Goal: Task Accomplishment & Management: Complete application form

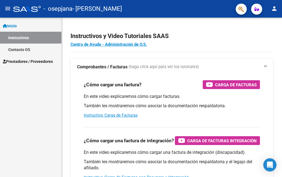
click at [273, 7] on mat-icon "person" at bounding box center [274, 8] width 7 height 7
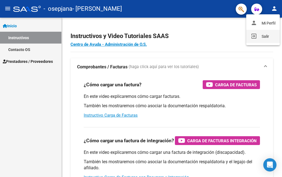
click at [258, 36] on button "exit_to_app Salir" at bounding box center [263, 36] width 34 height 13
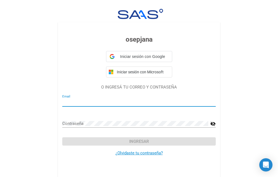
type input "[EMAIL_ADDRESS][DOMAIN_NAME]"
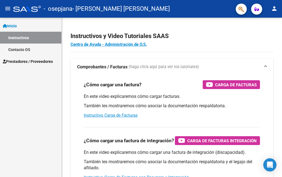
click at [20, 60] on span "Prestadores / Proveedores" at bounding box center [28, 61] width 50 height 6
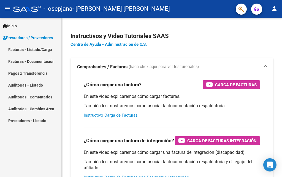
click at [32, 50] on link "Facturas - Listado/Carga" at bounding box center [30, 50] width 61 height 12
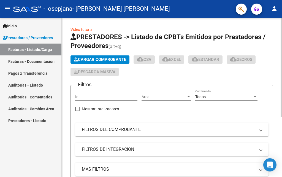
click at [5, 11] on mat-icon "menu" at bounding box center [7, 8] width 7 height 7
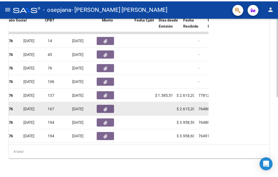
scroll to position [0, 159]
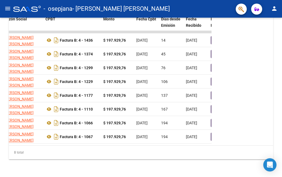
click at [276, 9] on mat-icon "person" at bounding box center [274, 8] width 7 height 7
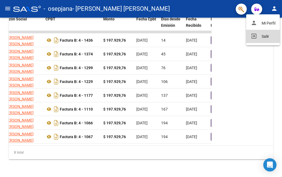
click at [256, 37] on button "exit_to_app Salir" at bounding box center [263, 36] width 34 height 13
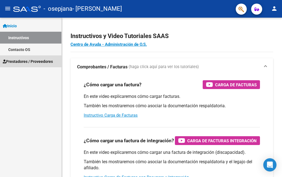
click at [42, 61] on span "Prestadores / Proveedores" at bounding box center [28, 61] width 50 height 6
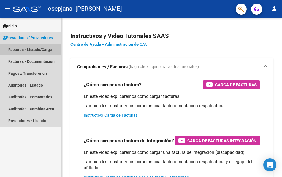
click at [33, 50] on link "Facturas - Listado/Carga" at bounding box center [30, 50] width 61 height 12
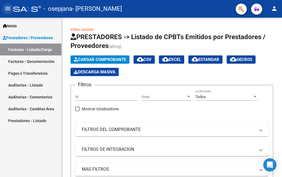
click at [10, 10] on mat-icon "menu" at bounding box center [7, 8] width 7 height 7
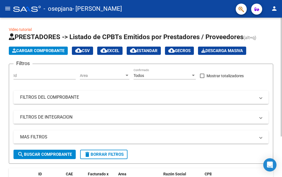
click at [54, 53] on span "Cargar Comprobante" at bounding box center [38, 50] width 52 height 5
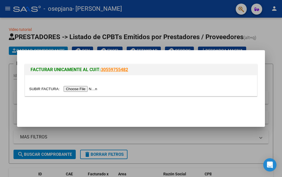
click at [77, 88] on input "file" at bounding box center [64, 89] width 70 height 6
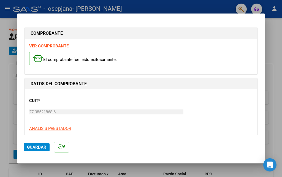
scroll to position [55, 0]
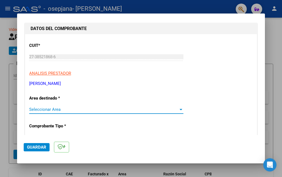
click at [57, 107] on span "Seleccionar Area" at bounding box center [103, 109] width 149 height 5
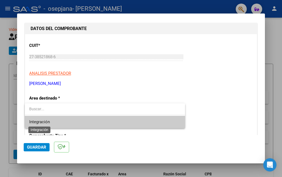
click at [42, 122] on span "Integración" at bounding box center [39, 121] width 21 height 5
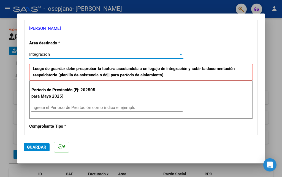
scroll to position [138, 0]
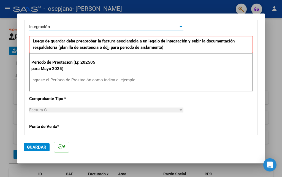
click at [56, 80] on input "Ingrese el Período de Prestación como indica el ejemplo" at bounding box center [106, 79] width 151 height 5
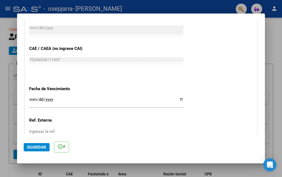
scroll to position [358, 0]
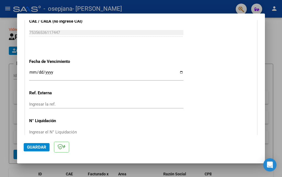
type input "202508"
drag, startPoint x: 120, startPoint y: 123, endPoint x: 136, endPoint y: 108, distance: 22.0
click at [177, 73] on input "Ingresar la fecha" at bounding box center [106, 74] width 154 height 9
type input "[DATE]"
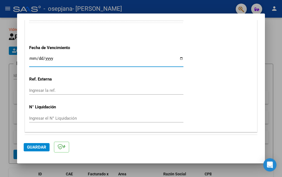
scroll to position [387, 0]
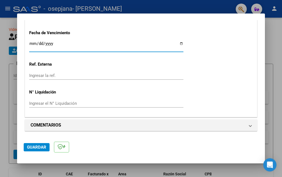
click at [31, 147] on span "Guardar" at bounding box center [36, 147] width 19 height 5
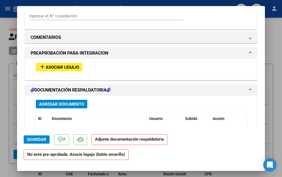
scroll to position [468, 0]
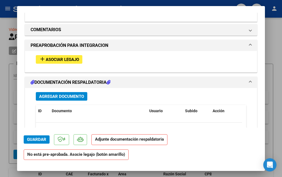
click at [245, 40] on mat-expansion-panel "PREAPROBACIÓN PARA INTEGRACION add Asociar Legajo" at bounding box center [141, 56] width 232 height 33
click at [249, 42] on span at bounding box center [250, 45] width 2 height 7
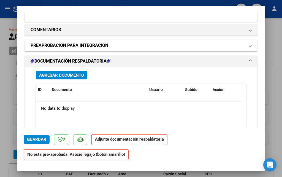
click at [249, 42] on span at bounding box center [250, 45] width 2 height 7
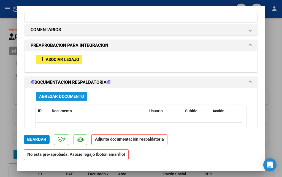
click at [62, 97] on span "Agregar Documento" at bounding box center [61, 96] width 45 height 5
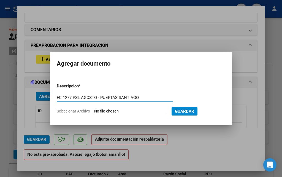
type input "FC 1277 PSL AGOSTO - PUERTAS SANTIAGO"
click at [115, 113] on input "Seleccionar Archivo" at bounding box center [130, 111] width 73 height 5
type input "C:\fakepath\FC 1277 PSL AGOSTO - PUERTAS SANTIAGO.pdf"
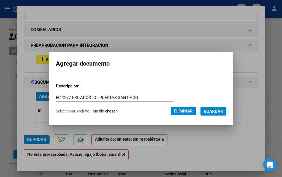
click at [219, 112] on span "Guardar" at bounding box center [213, 111] width 19 height 5
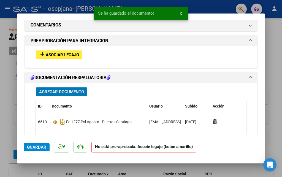
scroll to position [496, 0]
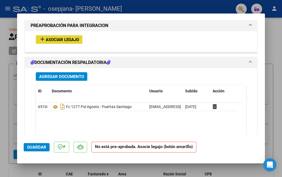
click at [67, 40] on span "Asociar Legajo" at bounding box center [62, 39] width 33 height 5
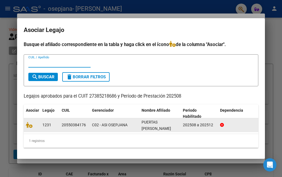
scroll to position [1, 0]
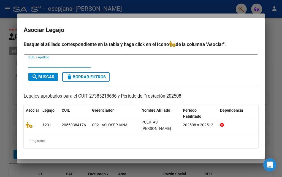
click at [277, 54] on div at bounding box center [141, 88] width 282 height 177
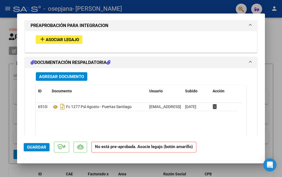
click at [66, 77] on span "Agregar Documento" at bounding box center [61, 76] width 45 height 5
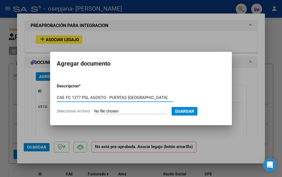
type input "CAE FC 1277 PSL AGOSTO - PUERTAS SANTIAGO"
click at [120, 113] on input "Seleccionar Archivo" at bounding box center [130, 111] width 73 height 5
type input "C:\fakepath\CAE FC 1277 PSL AGOSTO - PUERTAS SANTIAGO.pdf"
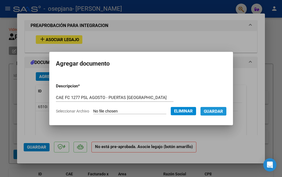
click at [220, 110] on span "Guardar" at bounding box center [213, 111] width 19 height 5
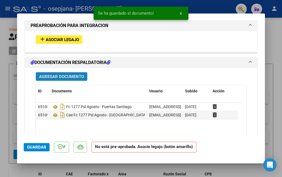
click at [72, 80] on button "Agregar Documento" at bounding box center [62, 76] width 52 height 9
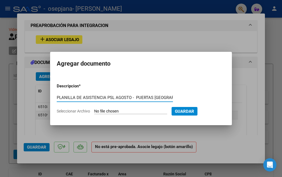
scroll to position [0, 1]
type input "PLANILLA DE ASISTENCIA PSL AGOSTO - PUERTAS SANTIAGO"
click at [132, 110] on input "Seleccionar Archivo" at bounding box center [130, 111] width 73 height 5
type input "C:\fakepath\Planilla de asistencia PSL AGOSTO - Puertas Santiago.pdf"
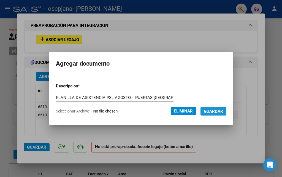
click at [220, 109] on span "Guardar" at bounding box center [213, 111] width 19 height 5
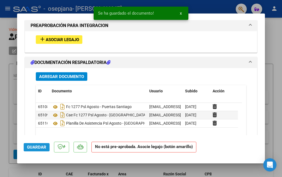
click at [36, 145] on span "Guardar" at bounding box center [36, 147] width 19 height 5
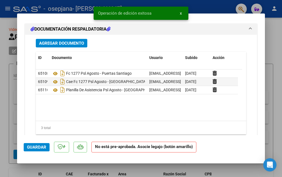
scroll to position [546, 0]
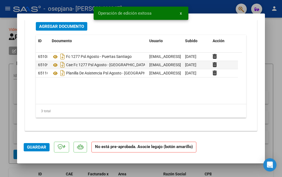
click at [282, 122] on div at bounding box center [141, 88] width 282 height 177
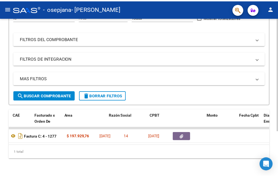
scroll to position [0, 0]
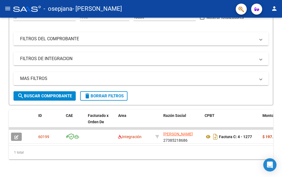
click at [277, 12] on mat-icon "person" at bounding box center [274, 8] width 7 height 7
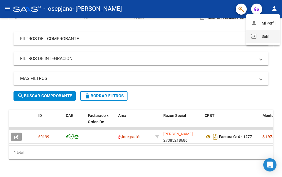
click at [253, 35] on mat-icon "exit_to_app" at bounding box center [254, 36] width 7 height 7
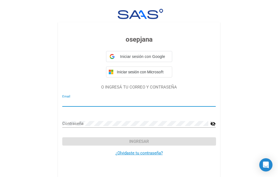
type input "adm2016abba@gmail.com"
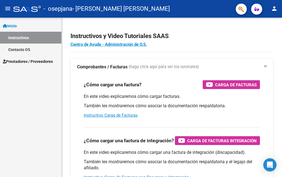
click at [19, 56] on link "Prestadores / Proveedores" at bounding box center [30, 61] width 61 height 12
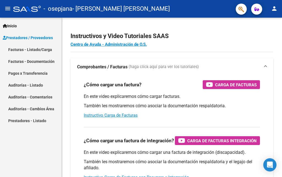
click at [33, 48] on link "Facturas - Listado/Carga" at bounding box center [30, 50] width 61 height 12
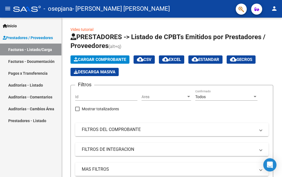
click at [6, 12] on mat-icon "menu" at bounding box center [7, 8] width 7 height 7
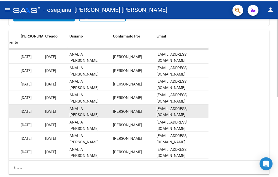
scroll to position [132, 0]
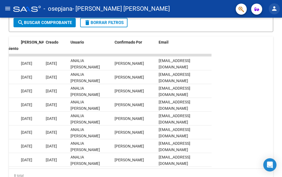
click at [275, 12] on mat-icon "person" at bounding box center [274, 8] width 7 height 7
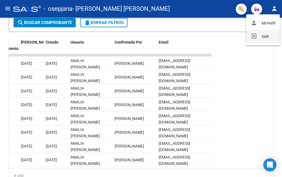
click at [259, 34] on button "exit_to_app Salir" at bounding box center [263, 36] width 34 height 13
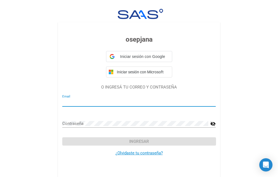
type input "[EMAIL_ADDRESS][DOMAIN_NAME]"
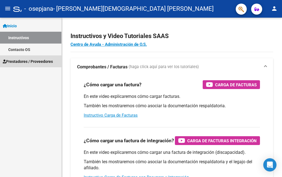
click at [30, 63] on span "Prestadores / Proveedores" at bounding box center [28, 61] width 50 height 6
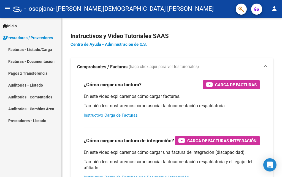
click at [33, 48] on link "Facturas - Listado/Carga" at bounding box center [30, 50] width 61 height 12
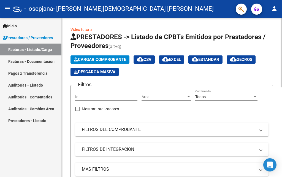
click at [83, 59] on span "Cargar Comprobante" at bounding box center [100, 59] width 52 height 5
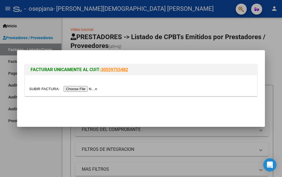
click at [73, 88] on input "file" at bounding box center [64, 89] width 70 height 6
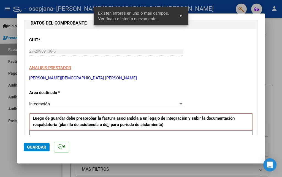
scroll to position [55, 0]
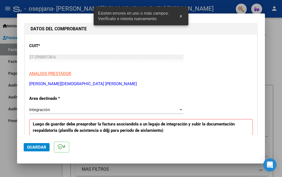
click at [42, 108] on span "Integración" at bounding box center [39, 109] width 21 height 5
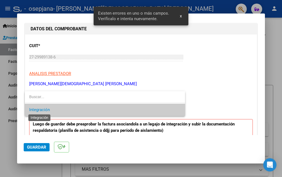
click at [46, 110] on span "Integración" at bounding box center [39, 109] width 21 height 5
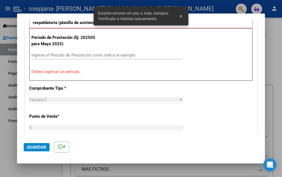
scroll to position [165, 0]
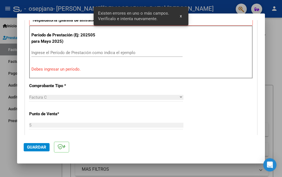
click at [54, 55] on input "Ingrese el Período de Prestación como indica el ejemplo" at bounding box center [106, 52] width 151 height 5
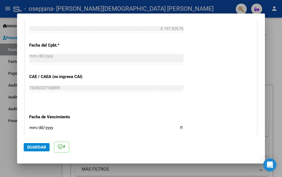
scroll to position [385, 0]
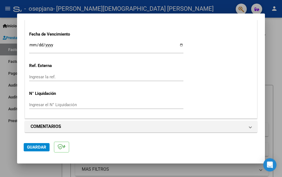
type input "202508"
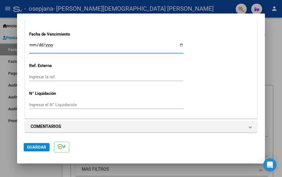
click at [179, 46] on input "Ingresar la fecha" at bounding box center [106, 47] width 154 height 9
type input "2025-09-11"
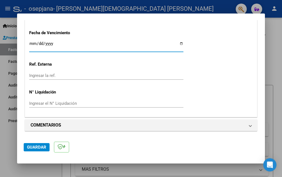
click at [43, 148] on span "Guardar" at bounding box center [36, 147] width 19 height 5
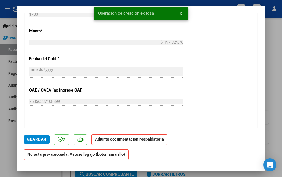
scroll to position [496, 0]
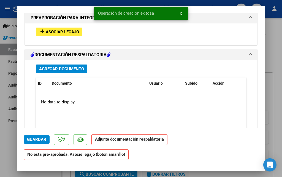
click at [51, 68] on span "Agregar Documento" at bounding box center [61, 68] width 45 height 5
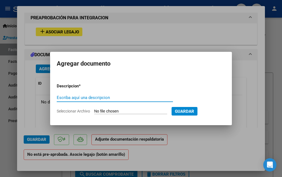
click at [77, 98] on input "Escriba aquí una descripcion" at bounding box center [115, 97] width 116 height 5
type input "FC 1733 PSP AGOSTO - PUERTAS SANTIAGO"
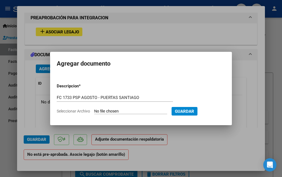
click at [105, 110] on input "Seleccionar Archivo" at bounding box center [130, 111] width 73 height 5
type input "C:\fakepath\FC 1733 PSP AGOSTO - PUERTAS SANTIAGO.pdf"
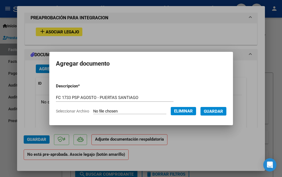
click at [219, 111] on span "Guardar" at bounding box center [213, 111] width 19 height 5
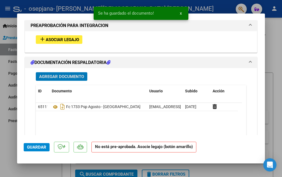
click at [54, 77] on span "Agregar Documento" at bounding box center [61, 76] width 45 height 5
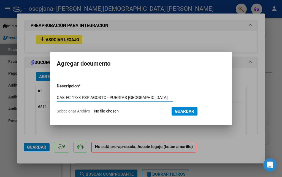
type input "CAE FC 1733 PSP AGOSTO - PUERTAS SANTIAGO"
click at [96, 109] on input "Seleccionar Archivo" at bounding box center [130, 111] width 73 height 5
type input "C:\fakepath\CAE FC 1733 PSP AGOSTO - PUERTAS SANTIAGO.pdf"
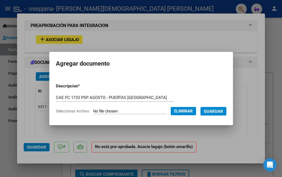
click at [215, 111] on span "Guardar" at bounding box center [213, 111] width 19 height 5
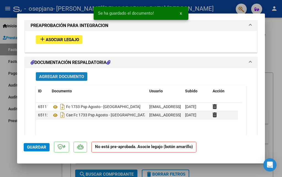
click at [71, 76] on span "Agregar Documento" at bounding box center [61, 76] width 45 height 5
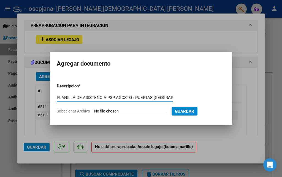
type input "PLANILLA DE ASISTENCIA PSP AGOSTO - PUERTAS SANTIAGO"
click at [107, 110] on input "Seleccionar Archivo" at bounding box center [130, 111] width 73 height 5
type input "C:\fakepath\Planilla de asistencia PSP AGOSTO - Puertas Santiago.pdf"
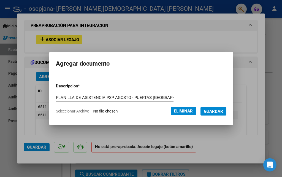
click at [212, 113] on span "Guardar" at bounding box center [213, 111] width 19 height 5
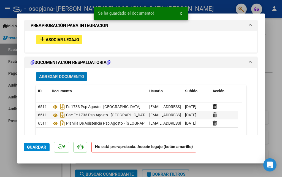
click at [39, 147] on span "Guardar" at bounding box center [36, 147] width 19 height 5
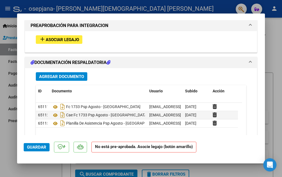
click at [271, 61] on div at bounding box center [141, 88] width 282 height 177
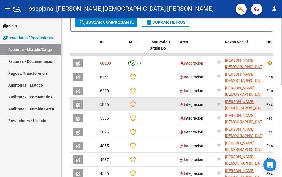
scroll to position [165, 0]
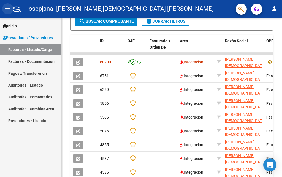
click at [5, 8] on mat-icon "menu" at bounding box center [7, 8] width 7 height 7
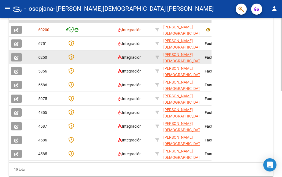
scroll to position [133, 0]
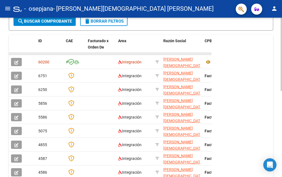
drag, startPoint x: 101, startPoint y: 54, endPoint x: 142, endPoint y: 54, distance: 40.8
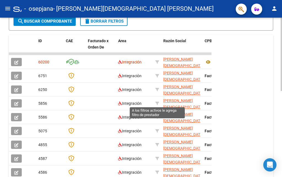
scroll to position [0, 0]
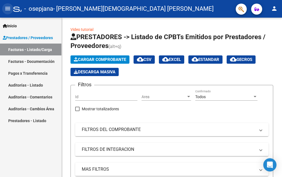
click at [9, 9] on mat-icon "menu" at bounding box center [7, 8] width 7 height 7
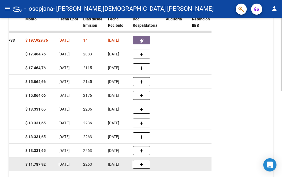
scroll to position [165, 0]
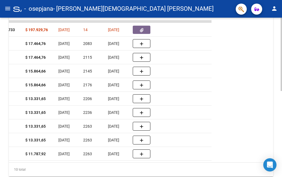
drag, startPoint x: 75, startPoint y: 162, endPoint x: 88, endPoint y: 162, distance: 13.2
click at [88, 162] on datatable-body "60200 Integración [PERSON_NAME][DEMOGRAPHIC_DATA] [PERSON_NAME] 27299891386 Fac…" at bounding box center [110, 91] width 203 height 142
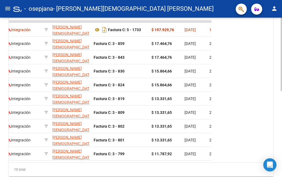
scroll to position [0, 73]
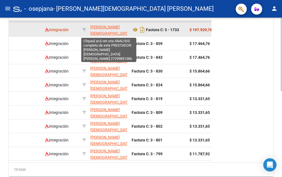
click at [99, 31] on span "DIAZ BRITEZ CECILIA RAQUEL" at bounding box center [110, 33] width 40 height 17
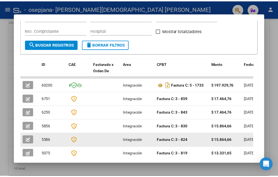
scroll to position [132, 0]
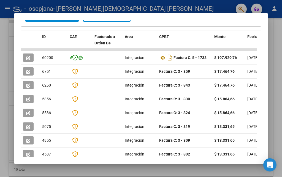
click at [279, 45] on div at bounding box center [141, 88] width 282 height 177
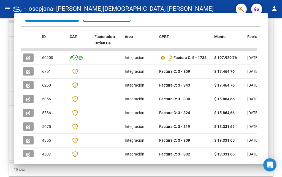
click at [274, 6] on mat-icon "person" at bounding box center [274, 8] width 7 height 7
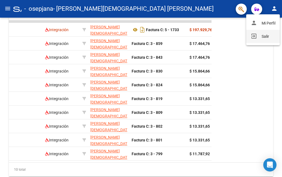
click at [259, 36] on button "exit_to_app Salir" at bounding box center [263, 36] width 34 height 13
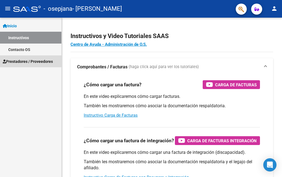
click at [20, 58] on span "Prestadores / Proveedores" at bounding box center [28, 61] width 50 height 6
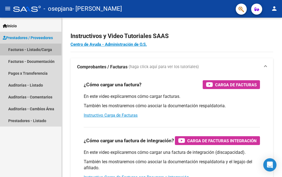
click at [24, 47] on link "Facturas - Listado/Carga" at bounding box center [30, 50] width 61 height 12
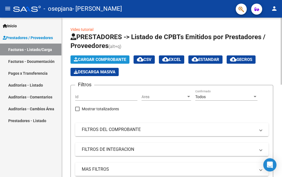
click at [88, 58] on span "Cargar Comprobante" at bounding box center [100, 59] width 52 height 5
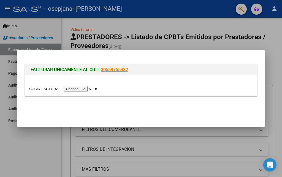
click at [92, 90] on input "file" at bounding box center [64, 89] width 70 height 6
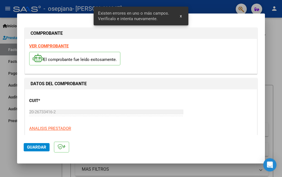
scroll to position [124, 0]
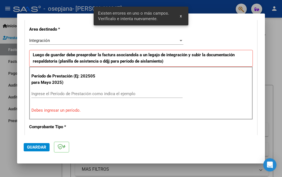
click at [56, 93] on input "Ingrese el Período de Prestación como indica el ejemplo" at bounding box center [106, 93] width 151 height 5
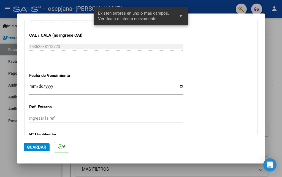
scroll to position [344, 0]
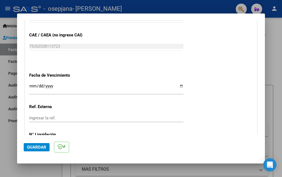
type input "202508"
click at [176, 86] on input "Ingresar la fecha" at bounding box center [106, 88] width 154 height 9
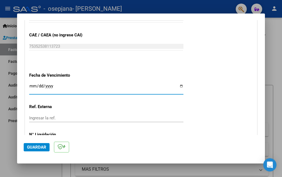
type input "[DATE]"
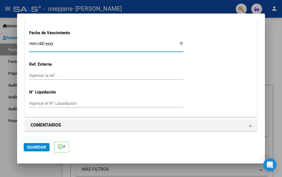
click at [36, 145] on span "Guardar" at bounding box center [36, 147] width 19 height 5
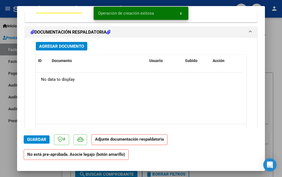
scroll to position [518, 0]
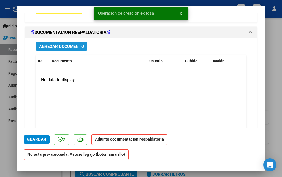
click at [62, 46] on span "Agregar Documento" at bounding box center [61, 46] width 45 height 5
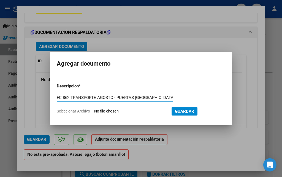
type input "FC 862 TRANSPORTE AGOSTO - PUERTAS SANTIAGO"
click at [96, 112] on input "Seleccionar Archivo" at bounding box center [130, 111] width 73 height 5
type input "C:\fakepath\FC 862 TRANSPORTE AGOSTO - MAIDANA SANTINO.pdf"
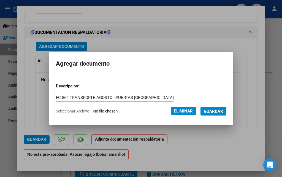
click at [219, 113] on span "Guardar" at bounding box center [213, 111] width 19 height 5
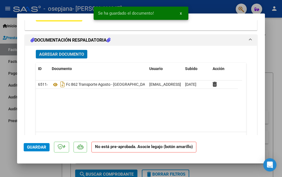
click at [64, 53] on span "Agregar Documento" at bounding box center [61, 54] width 45 height 5
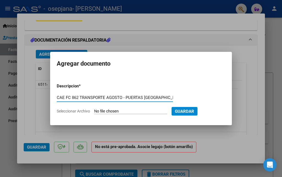
type input "CAE FC 862 TRANSPORTE AGOSTO - PUERTAS SANTIAGO"
click at [123, 111] on input "Seleccionar Archivo" at bounding box center [130, 111] width 73 height 5
type input "C:\fakepath\CAE FC 862 TRANSPORTE AGOSTO - MAIDANA SANTINO.pdf"
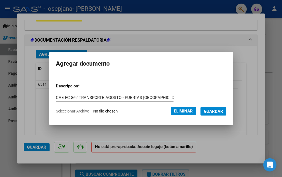
click at [218, 112] on span "Guardar" at bounding box center [213, 111] width 19 height 5
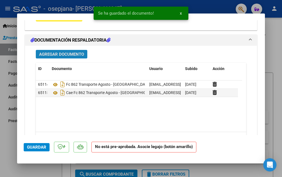
click at [67, 54] on span "Agregar Documento" at bounding box center [61, 54] width 45 height 5
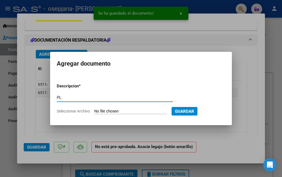
type input "P"
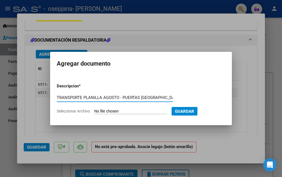
type input "TRANSPORTE PLANILLA AGOSTO - PUERTAS SANTIAGO"
click at [125, 111] on input "Seleccionar Archivo" at bounding box center [130, 111] width 73 height 5
type input "C:\fakepath\Transporte AGOSTO - Maidana Santino.pdf"
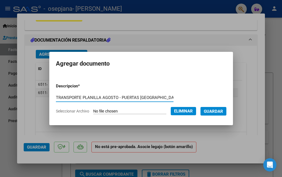
drag, startPoint x: 155, startPoint y: 97, endPoint x: 117, endPoint y: 95, distance: 37.5
click at [117, 95] on input "TRANSPORTE PLANILLA AGOSTO - PUERTAS SANTIAGO" at bounding box center [115, 97] width 118 height 5
type input "TRANSPORTE PLANILLA AGOSTO - MAIDANA SANTINO"
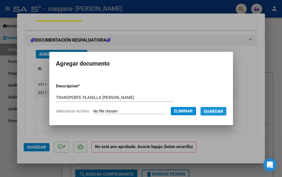
click at [219, 109] on span "Guardar" at bounding box center [213, 111] width 19 height 5
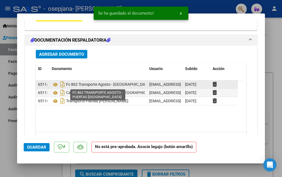
click at [129, 84] on span "Fc 862 Transporte Agosto - Puertas Santiago" at bounding box center [101, 84] width 99 height 4
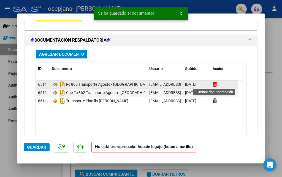
click at [214, 83] on icon at bounding box center [215, 84] width 4 height 5
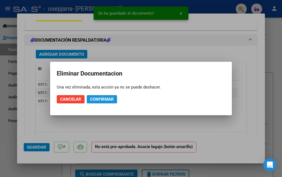
click at [92, 99] on span "Confirmar" at bounding box center [102, 99] width 24 height 5
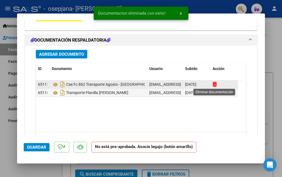
click at [215, 85] on icon at bounding box center [215, 84] width 4 height 5
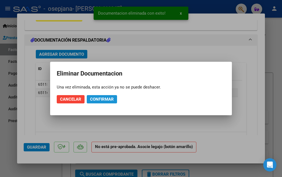
click at [109, 101] on span "Confirmar" at bounding box center [102, 99] width 24 height 5
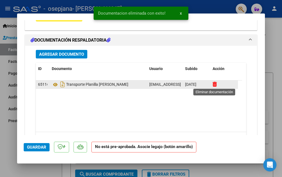
click at [216, 85] on icon at bounding box center [215, 84] width 4 height 5
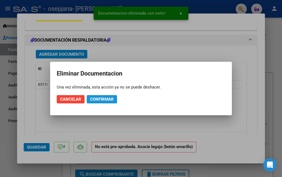
click at [110, 100] on span "Confirmar" at bounding box center [102, 99] width 24 height 5
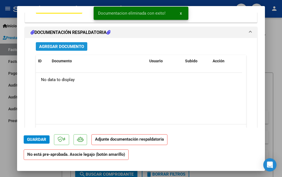
click at [66, 48] on span "Agregar Documento" at bounding box center [61, 46] width 45 height 5
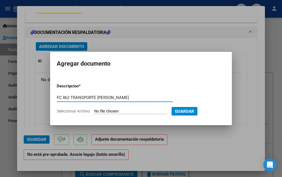
type input "FC 862 TRANSPORTE AGOSTO - MAIDANA SANTINO"
click at [103, 110] on input "Seleccionar Archivo" at bounding box center [130, 111] width 73 height 5
type input "C:\fakepath\FC 862 TRANSPORTE AGOSTO - MAIDANA SANTINO.pdf"
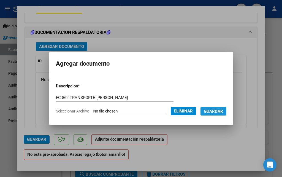
click at [215, 111] on span "Guardar" at bounding box center [213, 111] width 19 height 5
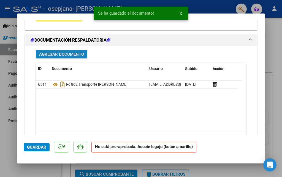
click at [81, 56] on span "Agregar Documento" at bounding box center [61, 54] width 45 height 5
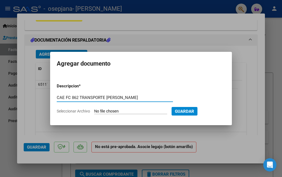
type input "CAE FC 862 TRANSPORTE AGOSTO - MAIDANA SANTINO"
click at [100, 110] on input "Seleccionar Archivo" at bounding box center [130, 111] width 73 height 5
type input "C:\fakepath\CAE FC 862 TRANSPORTE AGOSTO - MAIDANA SANTINO.pdf"
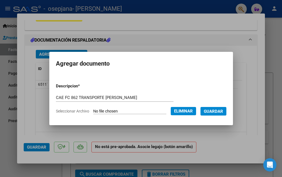
click at [215, 114] on button "Guardar" at bounding box center [214, 111] width 26 height 9
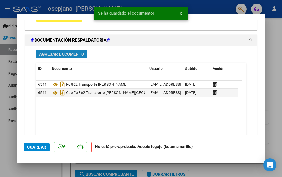
click at [73, 53] on span "Agregar Documento" at bounding box center [61, 54] width 45 height 5
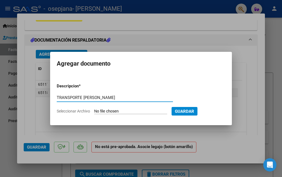
type input "TRANSPORTE AGOSTO - MAIDANA SANTINO"
click at [102, 110] on input "Seleccionar Archivo" at bounding box center [130, 111] width 73 height 5
type input "C:\fakepath\Transporte AGOSTO - Maidana Santino.pdf"
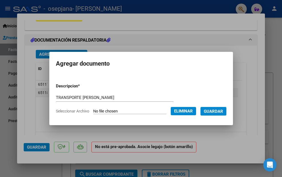
click at [219, 110] on span "Guardar" at bounding box center [213, 111] width 19 height 5
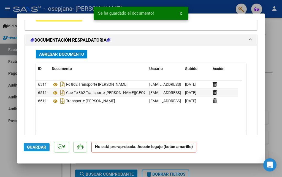
click at [35, 144] on button "Guardar" at bounding box center [37, 147] width 26 height 8
click at [277, 64] on div at bounding box center [141, 88] width 282 height 177
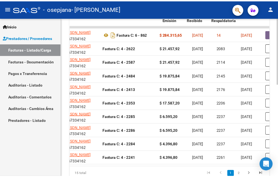
scroll to position [0, 219]
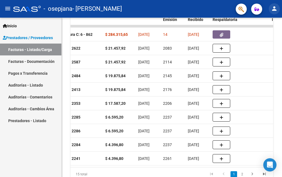
click at [275, 8] on mat-icon "person" at bounding box center [274, 8] width 7 height 7
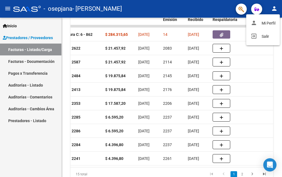
click at [255, 49] on div at bounding box center [141, 88] width 282 height 177
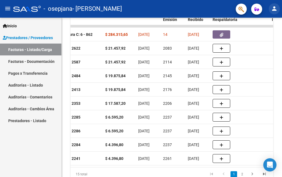
click at [275, 10] on mat-icon "person" at bounding box center [274, 8] width 7 height 7
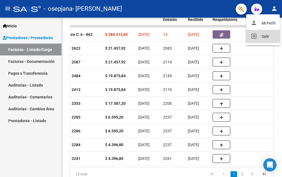
click at [265, 37] on button "exit_to_app Salir" at bounding box center [263, 36] width 34 height 13
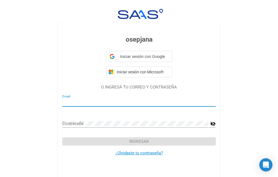
type input "fundacionabbats@gmail.com"
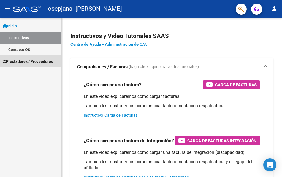
click at [18, 58] on span "Prestadores / Proveedores" at bounding box center [28, 61] width 50 height 6
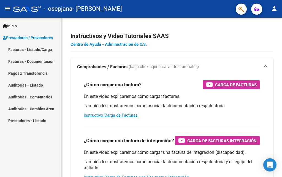
click at [30, 50] on link "Facturas - Listado/Carga" at bounding box center [30, 50] width 61 height 12
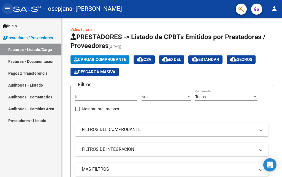
click at [6, 10] on mat-icon "menu" at bounding box center [7, 8] width 7 height 7
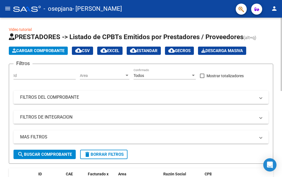
click at [43, 51] on span "Cargar Comprobante" at bounding box center [38, 50] width 52 height 5
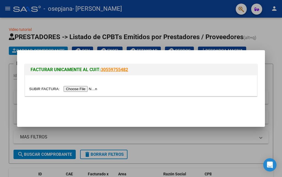
click at [69, 86] on input "file" at bounding box center [64, 89] width 70 height 6
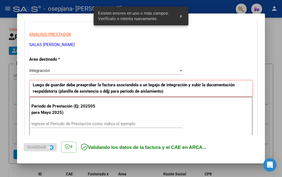
scroll to position [124, 0]
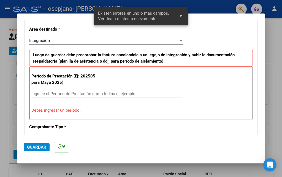
click at [46, 44] on div "Integración Seleccionar Area" at bounding box center [106, 40] width 154 height 8
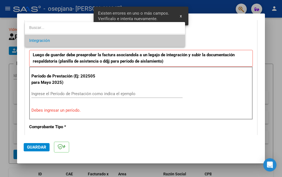
click at [52, 28] on input "dropdown search" at bounding box center [105, 28] width 160 height 12
type input "M"
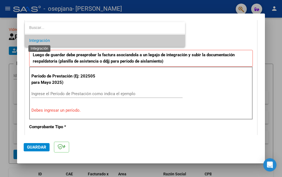
click at [49, 42] on span "Integración" at bounding box center [39, 40] width 21 height 5
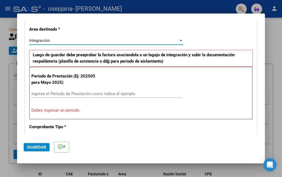
click at [48, 94] on input "Ingrese el Período de Prestación como indica el ejemplo" at bounding box center [106, 93] width 151 height 5
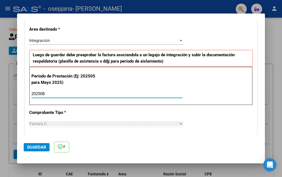
type input "202508"
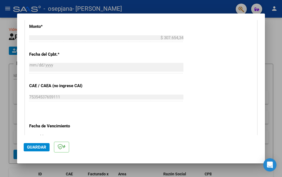
scroll to position [344, 0]
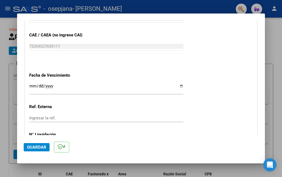
click at [178, 87] on input "Ingresar la fecha" at bounding box center [106, 88] width 154 height 9
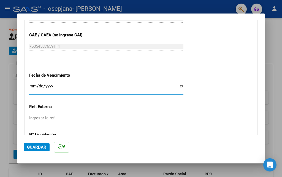
type input "[DATE]"
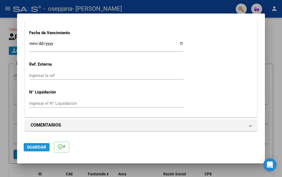
click at [37, 146] on span "Guardar" at bounding box center [36, 147] width 19 height 5
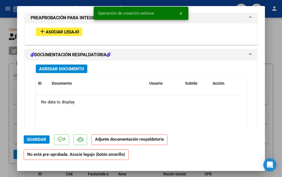
scroll to position [523, 0]
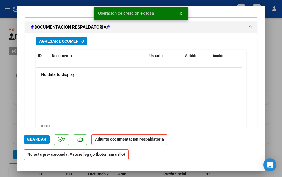
click at [60, 42] on span "Agregar Documento" at bounding box center [61, 41] width 45 height 5
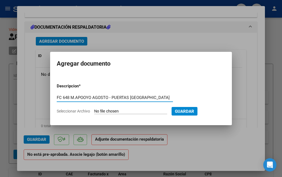
type input "FC 648 M.APOOYO AGOSTO - PUERTAS [GEOGRAPHIC_DATA]"
click at [102, 108] on form "Descripcion * FC 648 M.APOOYO AGOSTO - PUERTAS SANTIAGO Escriba aquí una descri…" at bounding box center [141, 98] width 169 height 39
click at [115, 112] on input "Seleccionar Archivo" at bounding box center [130, 111] width 73 height 5
click at [104, 111] on input "Seleccionar Archivo" at bounding box center [130, 111] width 73 height 5
type input "C:\fakepath\FC 648 M.APOYO AGOSTO - PUERTAS [GEOGRAPHIC_DATA]pdf"
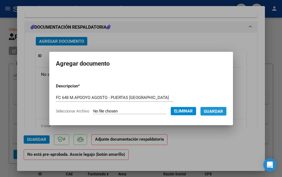
click at [218, 111] on span "Guardar" at bounding box center [213, 111] width 19 height 5
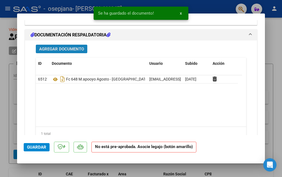
click at [69, 52] on button "Agregar Documento" at bounding box center [62, 49] width 52 height 9
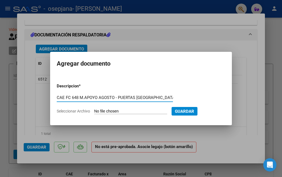
type input "CAE FC 648 M.APOYO AGOSTO - PUERTAS [GEOGRAPHIC_DATA]"
click at [102, 112] on input "Seleccionar Archivo" at bounding box center [130, 111] width 73 height 5
type input "C:\fakepath\CAE FC 648 M.APOYO AGOSTO - PUERTAS [GEOGRAPHIC_DATA]pdf"
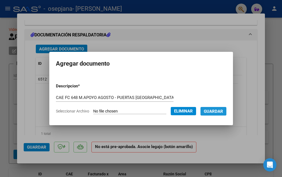
click at [220, 110] on span "Guardar" at bounding box center [213, 111] width 19 height 5
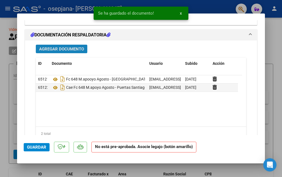
click at [76, 49] on span "Agregar Documento" at bounding box center [61, 49] width 45 height 5
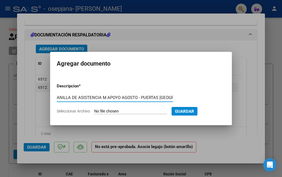
scroll to position [0, 10]
type input "PLANILLA DE ASISTENCIA M.APOYO AGOSTO - PUERTAS [GEOGRAPHIC_DATA]"
click at [101, 111] on input "Seleccionar Archivo" at bounding box center [130, 111] width 73 height 5
type input "C:\fakepath\Planilla de asistencia M.APOYO AGOSTO - [GEOGRAPHIC_DATA]pdf"
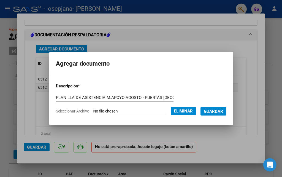
click at [219, 111] on span "Guardar" at bounding box center [213, 111] width 19 height 5
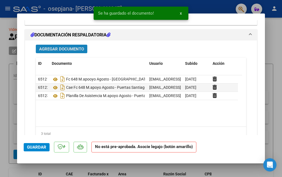
click at [53, 49] on span "Agregar Documento" at bounding box center [61, 49] width 45 height 5
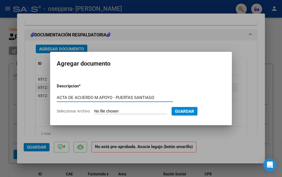
type input "ACTA DE ACUERDO M.APOYO - PUERTAS SANTIAGO"
click at [99, 109] on input "Seleccionar Archivo" at bounding box center [130, 111] width 73 height 5
type input "C:\fakepath\CONSTANCIA DE ALUMNO REGULAR - PUERTAS [GEOGRAPHIC_DATA]pdf"
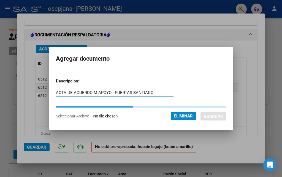
drag, startPoint x: 86, startPoint y: 92, endPoint x: 73, endPoint y: 93, distance: 13.0
click at [58, 93] on input "ACTA DE ACUERDO M.APOYO - PUERTAS SANTIAGO" at bounding box center [115, 92] width 118 height 5
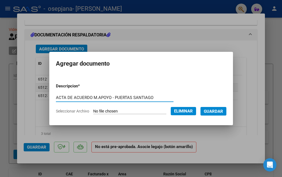
drag, startPoint x: 104, startPoint y: 91, endPoint x: 49, endPoint y: 94, distance: 55.4
click at [49, 94] on mat-dialog-content "Descripcion * ACTA DE ACUERDO M.APOYO - PUERTAS SANTIAGO Escriba aquí una descr…" at bounding box center [141, 96] width 184 height 44
type input "CONSTANCIA DE ALUMNO REGULAR - PUERTAS [GEOGRAPHIC_DATA]"
click at [215, 112] on span "Guardar" at bounding box center [213, 111] width 19 height 5
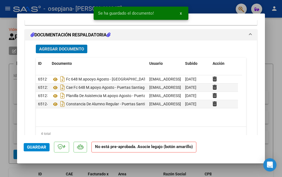
click at [34, 148] on span "Guardar" at bounding box center [36, 147] width 19 height 5
click at [276, 21] on div at bounding box center [141, 88] width 282 height 177
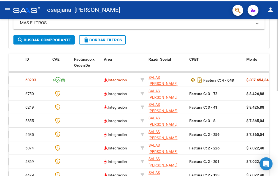
scroll to position [104, 0]
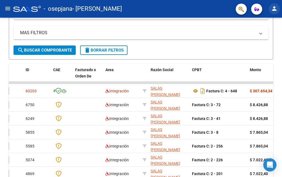
click at [275, 11] on mat-icon "person" at bounding box center [274, 8] width 7 height 7
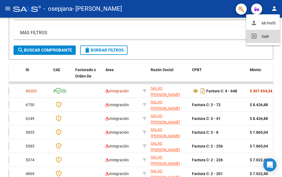
click at [263, 36] on button "exit_to_app Salir" at bounding box center [263, 36] width 34 height 13
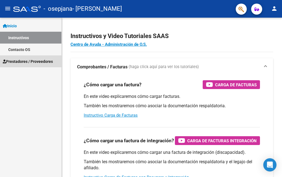
click at [30, 63] on span "Prestadores / Proveedores" at bounding box center [28, 61] width 50 height 6
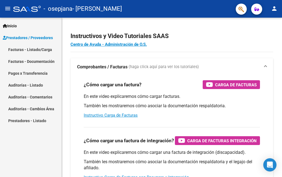
click at [40, 51] on link "Facturas - Listado/Carga" at bounding box center [30, 50] width 61 height 12
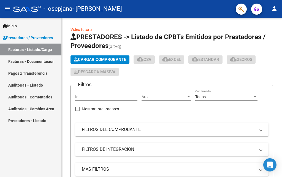
click at [6, 8] on mat-icon "menu" at bounding box center [7, 8] width 7 height 7
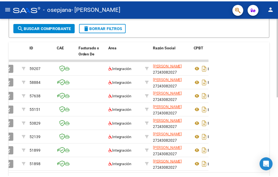
scroll to position [77, 0]
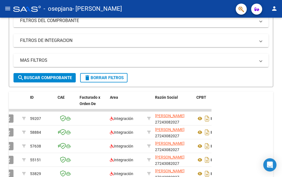
click at [277, 9] on mat-icon "person" at bounding box center [274, 8] width 7 height 7
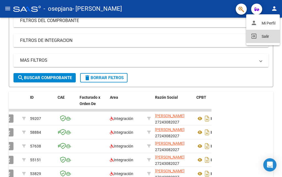
click at [254, 36] on mat-icon "exit_to_app" at bounding box center [254, 36] width 7 height 7
